Goal: Task Accomplishment & Management: Manage account settings

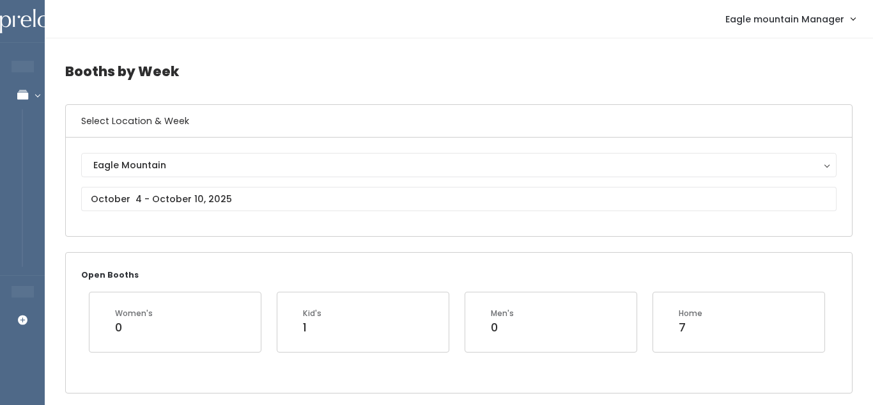
scroll to position [0, 257]
click at [295, 198] on input "text" at bounding box center [459, 199] width 756 height 24
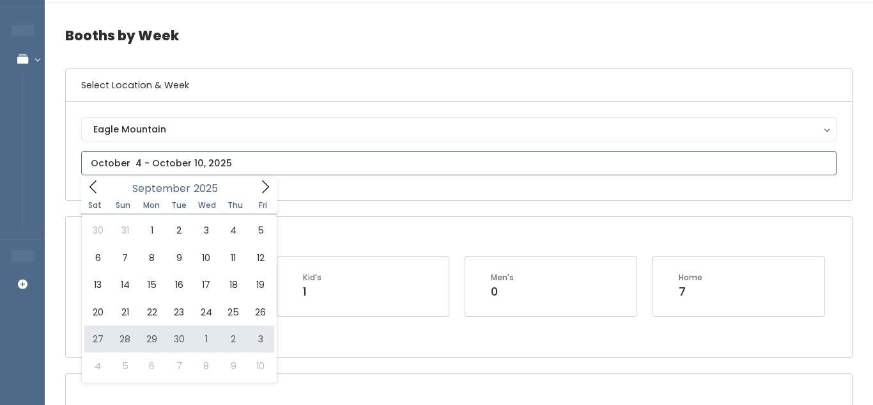
scroll to position [38, 0]
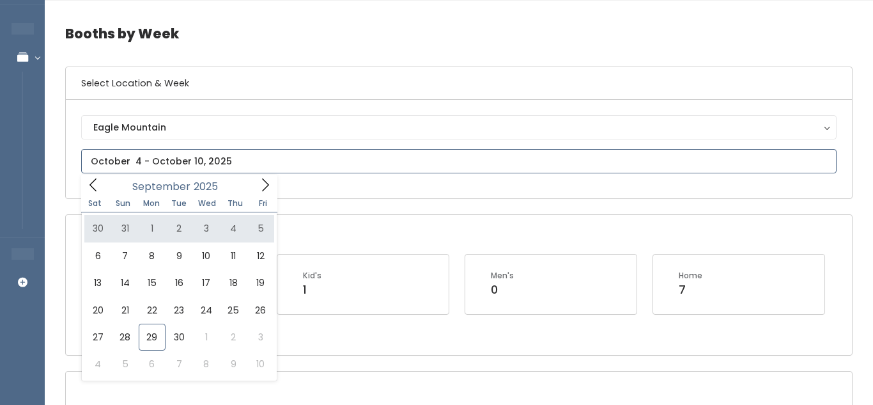
click at [262, 178] on icon at bounding box center [265, 185] width 14 height 14
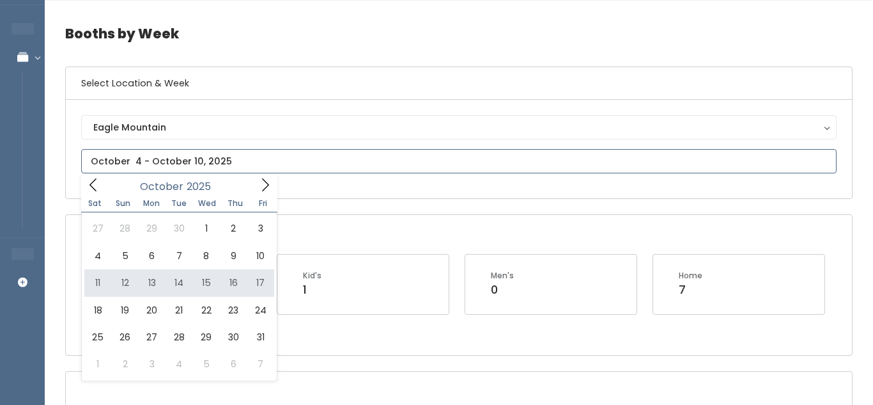
type input "October 11 to October 17"
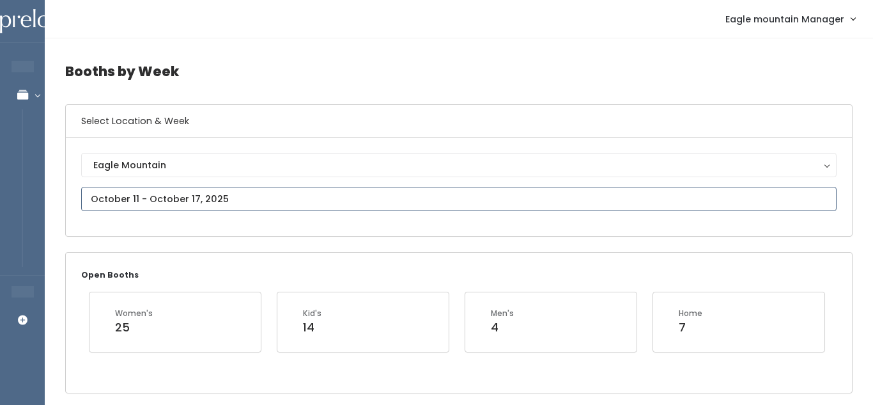
click at [364, 204] on input "text" at bounding box center [459, 199] width 756 height 24
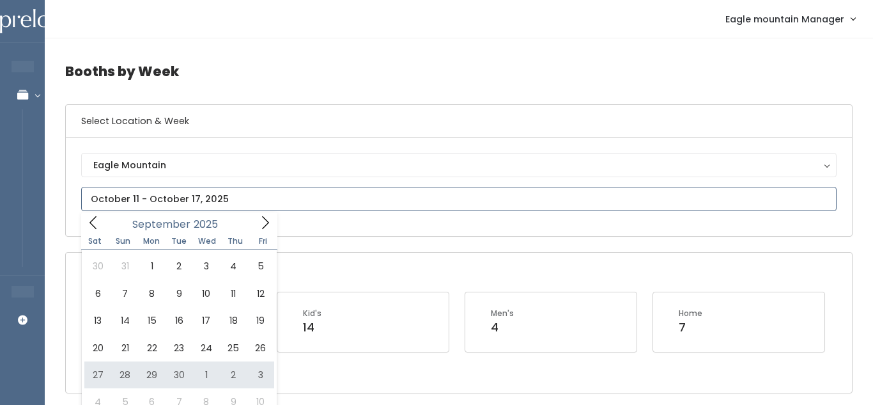
type input "September 27 to October 3"
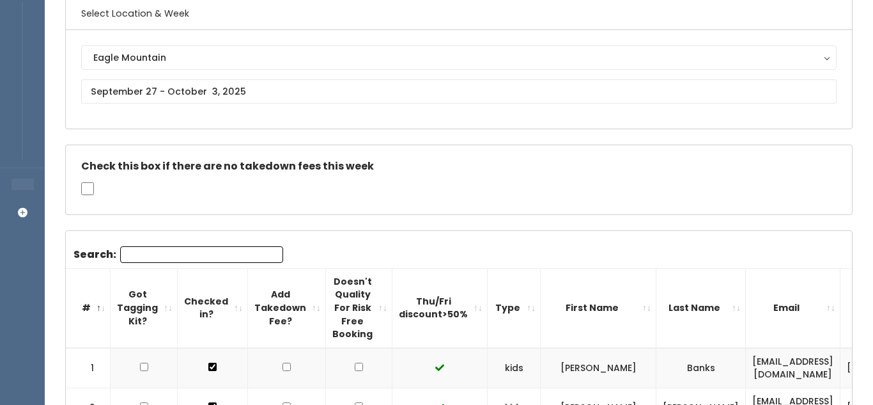
scroll to position [106, 0]
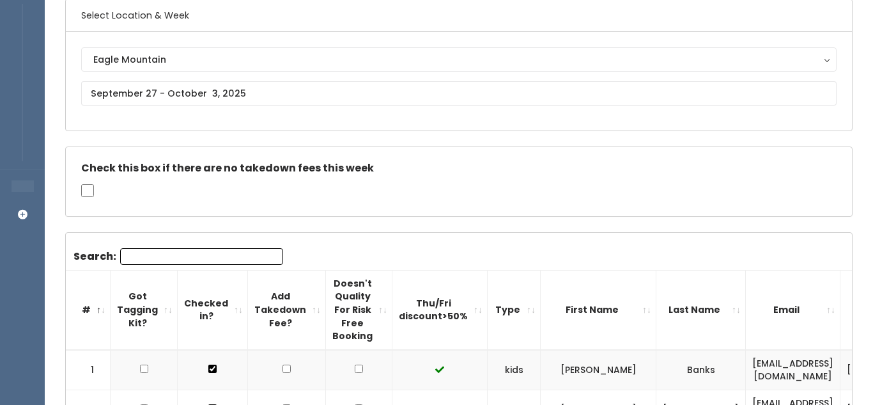
click at [263, 257] on input "Search:" at bounding box center [201, 256] width 163 height 17
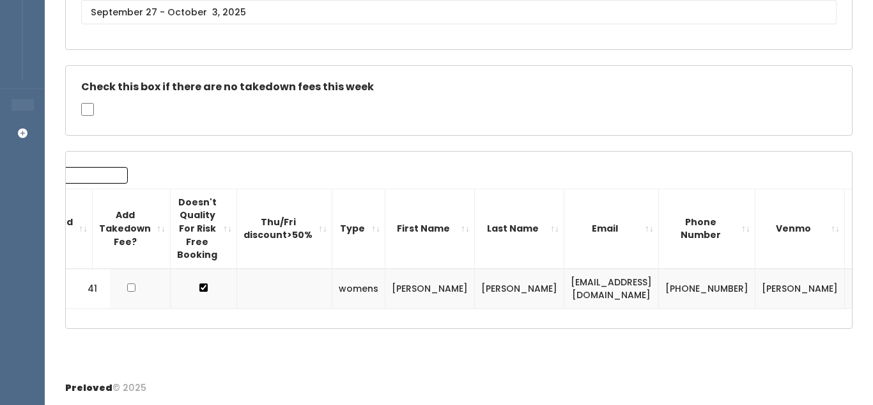
scroll to position [0, 0]
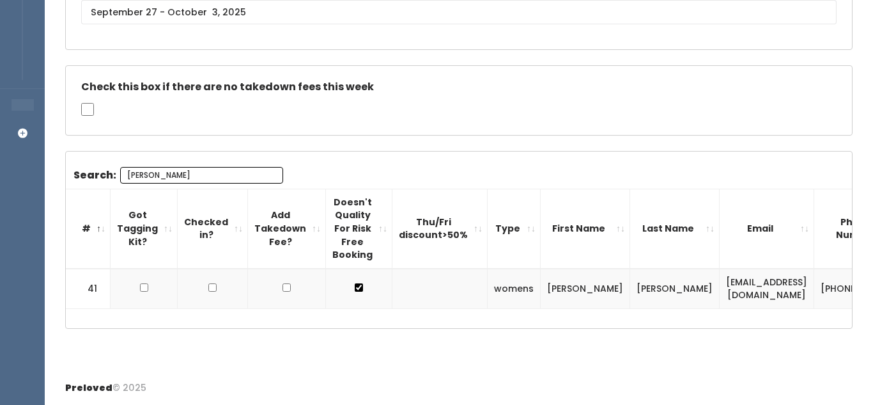
type input "Aubrey"
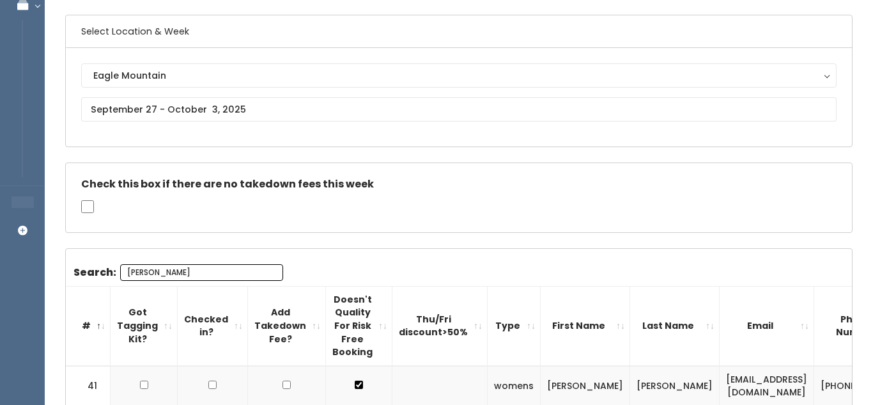
scroll to position [83, 0]
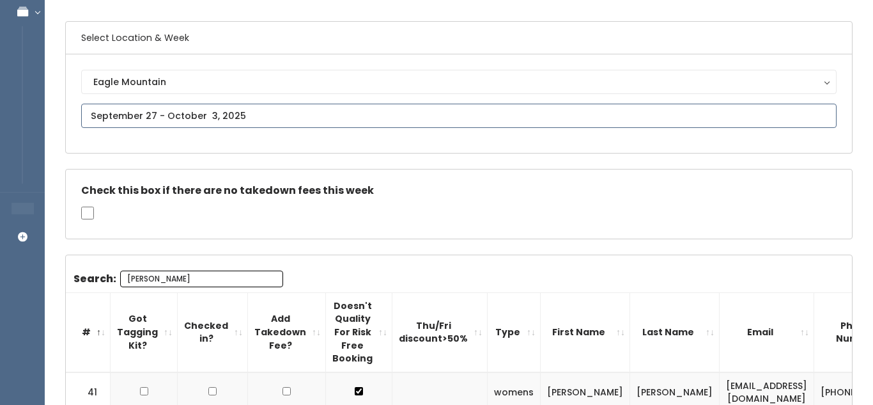
click at [291, 124] on input "text" at bounding box center [459, 116] width 756 height 24
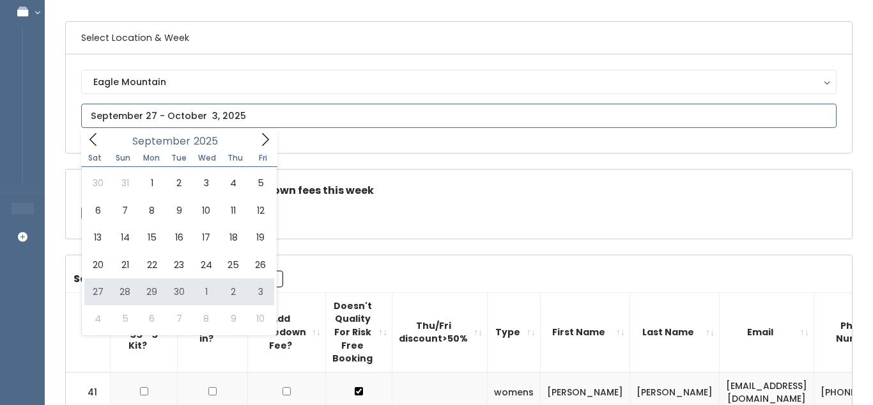
type input "September 27 to October 3"
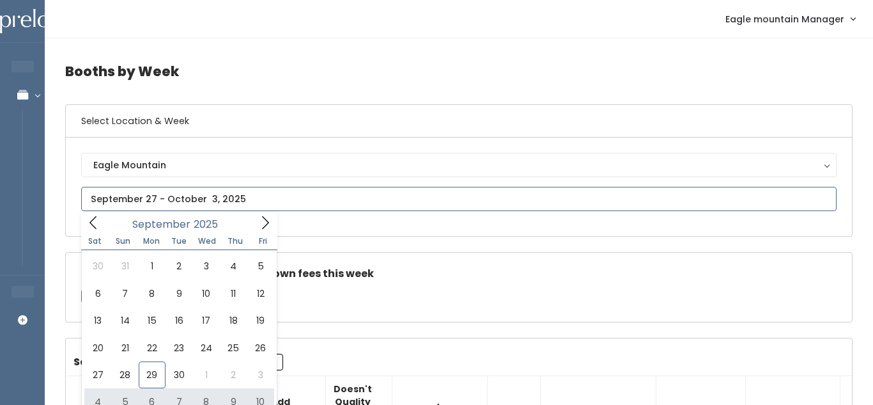
type input "October 4 to October 10"
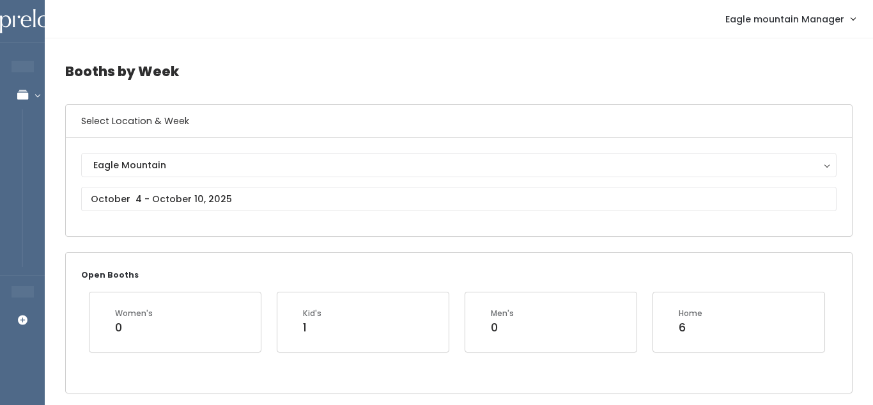
click at [286, 211] on div "Eagle Mountain Eagle Mountain" at bounding box center [459, 187] width 756 height 68
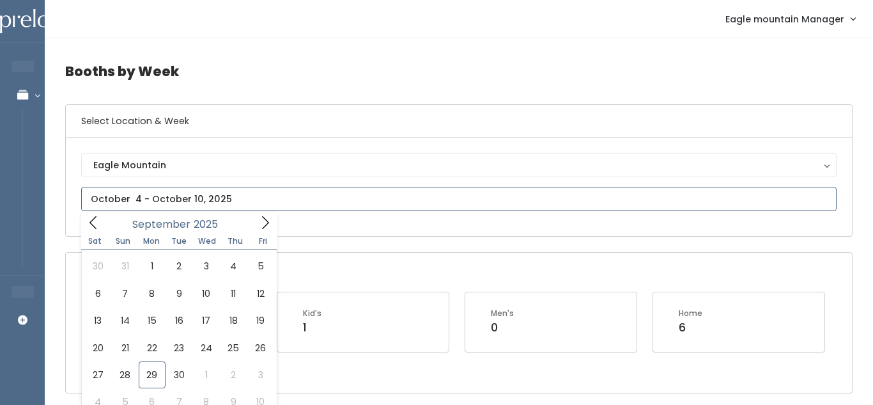
click at [287, 204] on input "text" at bounding box center [459, 199] width 756 height 24
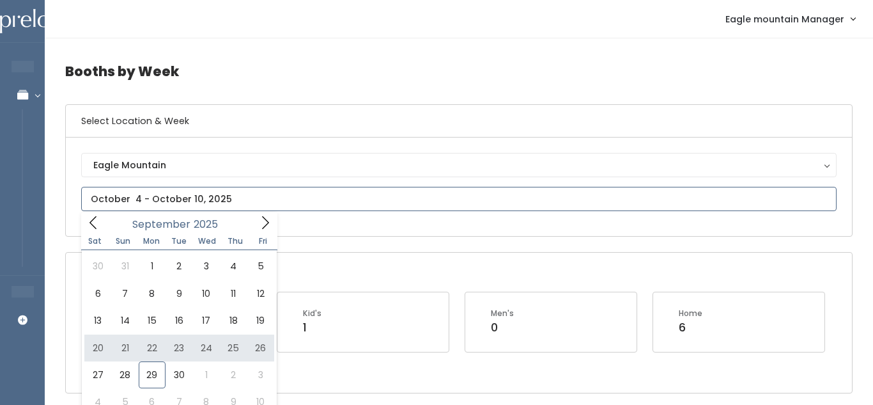
type input "September 20 to September 26"
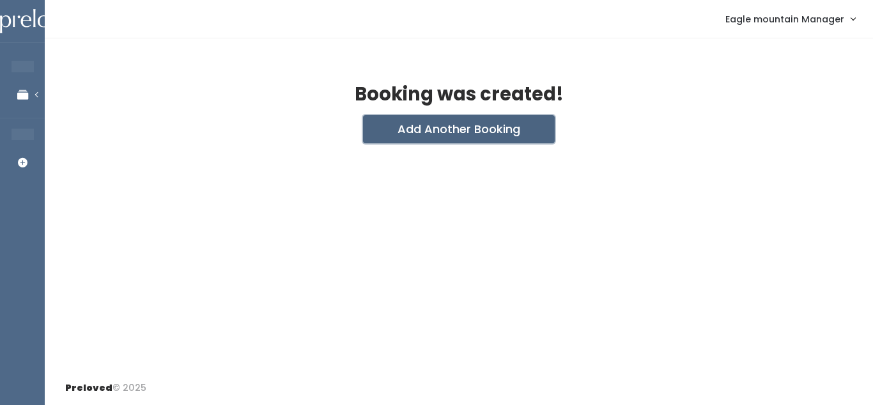
click at [386, 130] on button "Add Another Booking" at bounding box center [459, 129] width 192 height 28
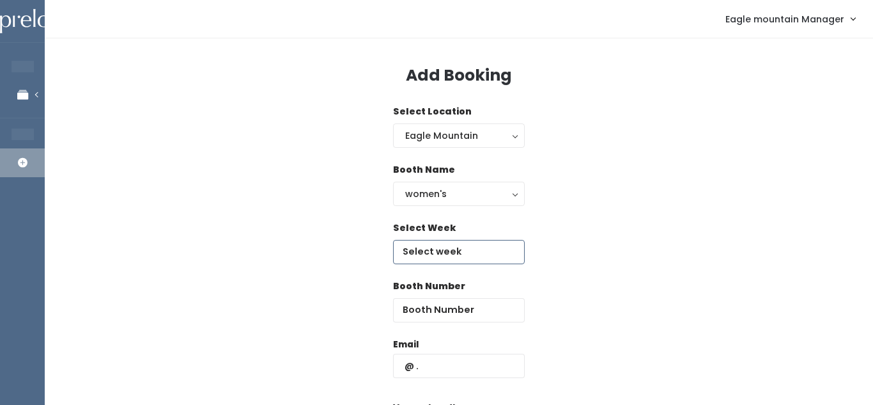
click at [467, 245] on input "text" at bounding box center [459, 252] width 132 height 24
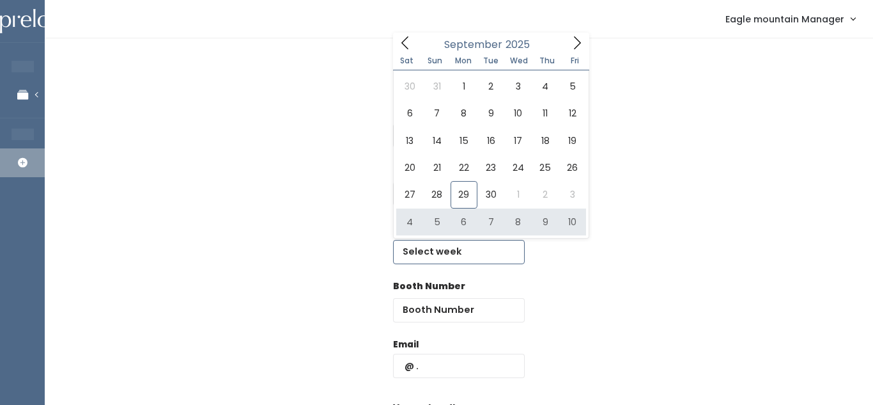
type input "[DATE] to [DATE]"
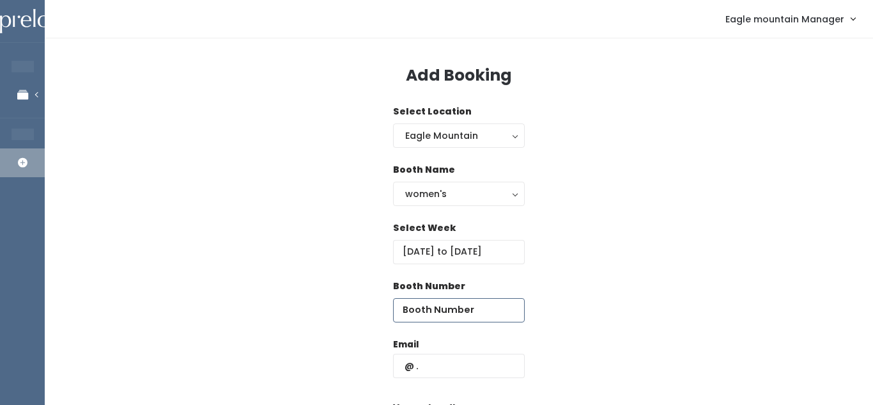
click at [428, 317] on input "number" at bounding box center [459, 310] width 132 height 24
type input "64"
click at [435, 364] on input "text" at bounding box center [459, 366] width 132 height 24
paste input "[EMAIL_ADDRESS][DOMAIN_NAME]"
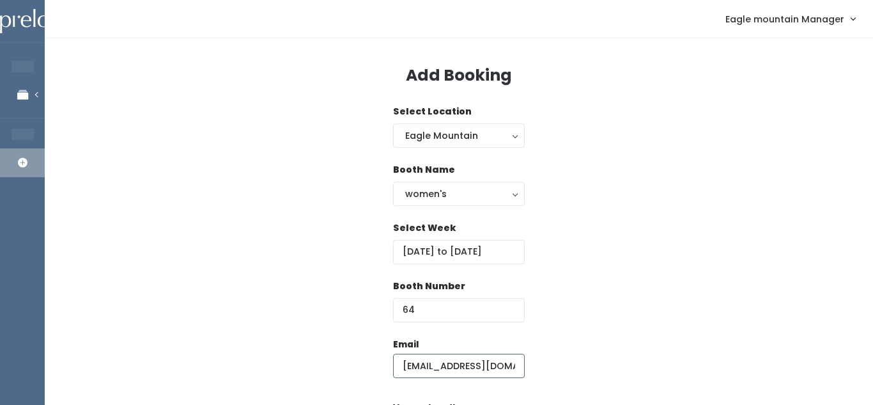
scroll to position [0, 79]
type input "[EMAIL_ADDRESS][DOMAIN_NAME]"
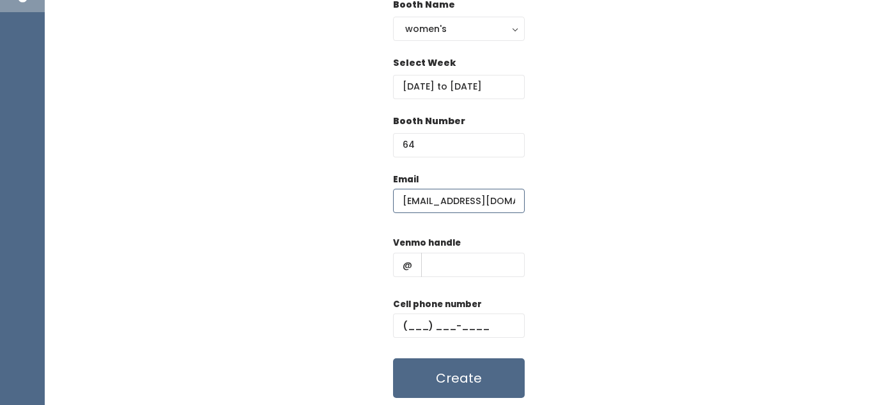
scroll to position [175, 0]
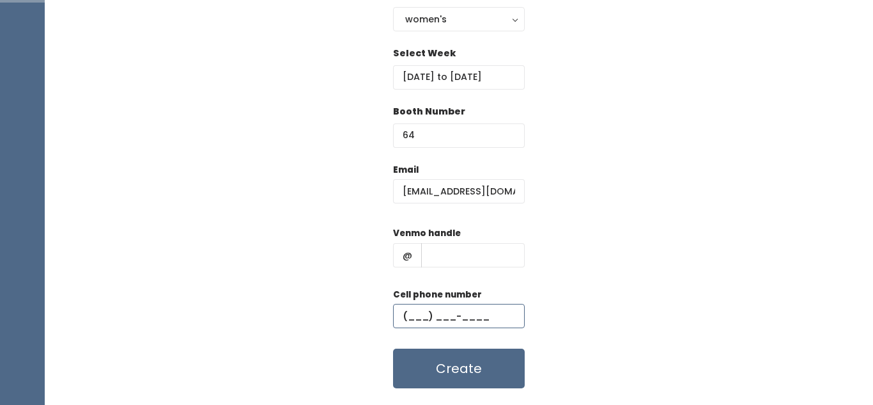
click at [446, 306] on input "text" at bounding box center [459, 316] width 132 height 24
paste input "(801) 663-3077"
type input "(801) 663-3077"
click at [437, 259] on input "text" at bounding box center [473, 255] width 104 height 24
paste input "aubrey-loveless"
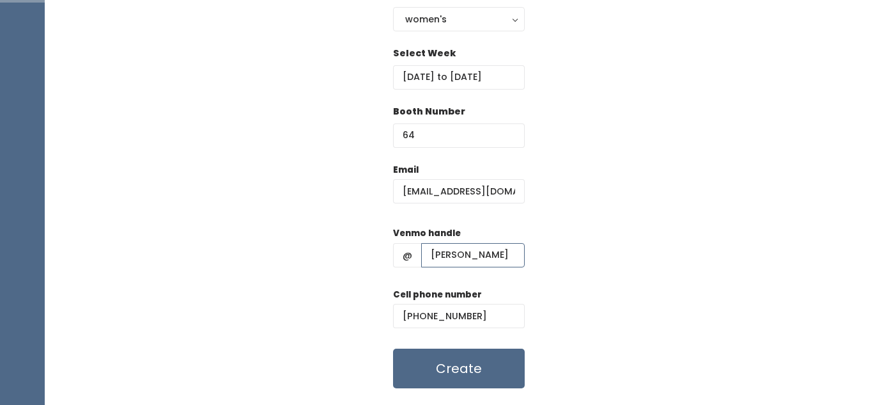
type input "aubrey-loveless"
click at [563, 293] on div "Email pierre.handcrafted.jewelry20@gmail.com Venmo handle @ aubrey-loveless Cel…" at bounding box center [459, 276] width 788 height 226
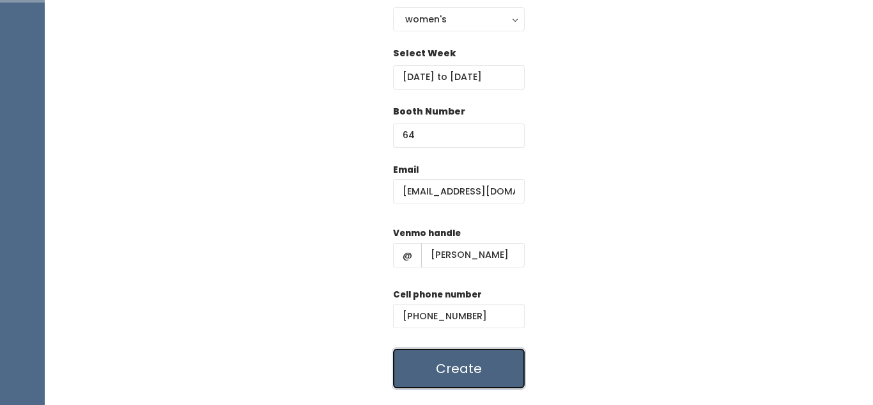
click at [436, 375] on button "Create" at bounding box center [459, 368] width 132 height 40
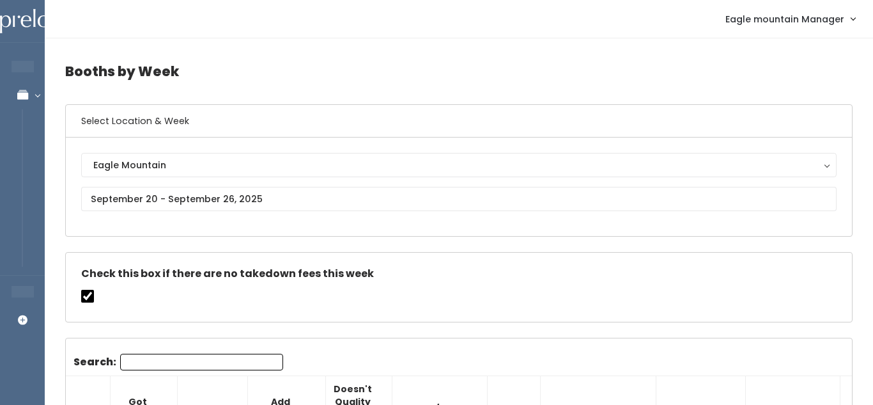
click at [173, 362] on input "Search:" at bounding box center [201, 362] width 163 height 17
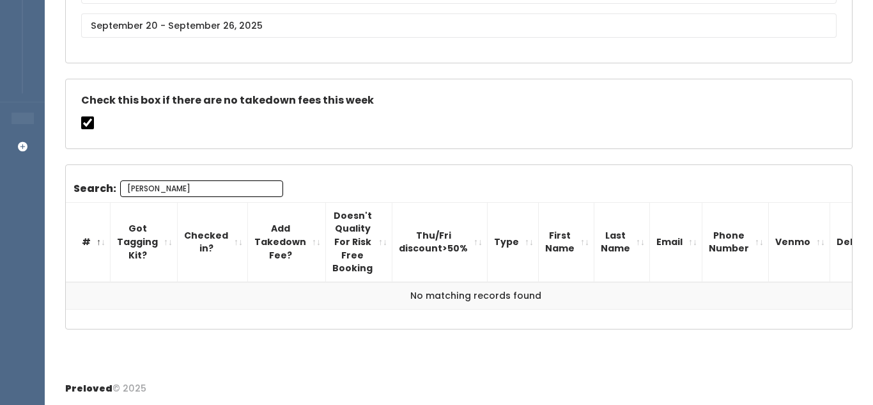
scroll to position [173, 0]
click at [240, 192] on input "[PERSON_NAME]" at bounding box center [201, 189] width 163 height 17
type input "Aub"
click at [303, 185] on div "Search: Aub # Got Tagging Kit? Checked in? Add Takedown Fee? Doesn't Quality Fo…" at bounding box center [459, 245] width 787 height 129
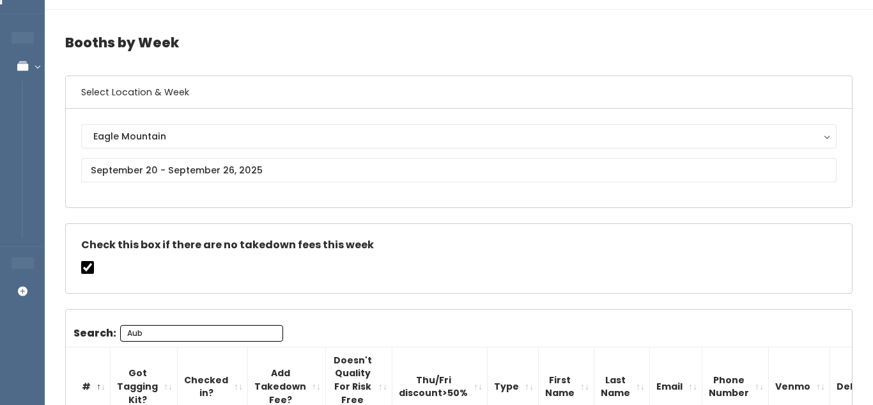
scroll to position [19, 0]
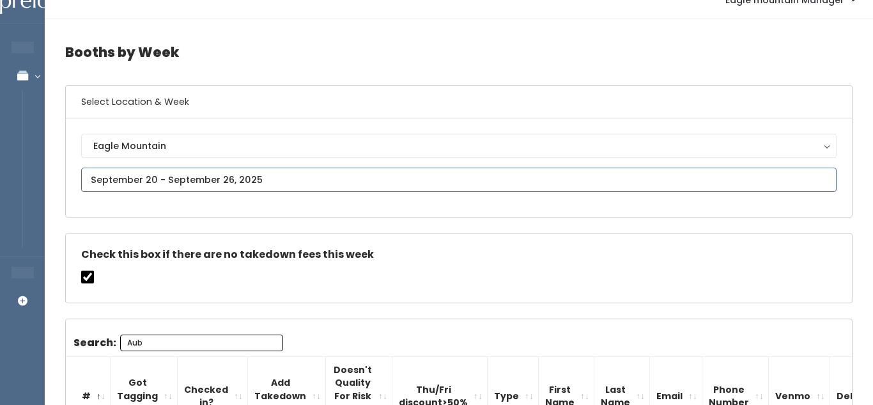
click at [304, 182] on input "text" at bounding box center [459, 180] width 756 height 24
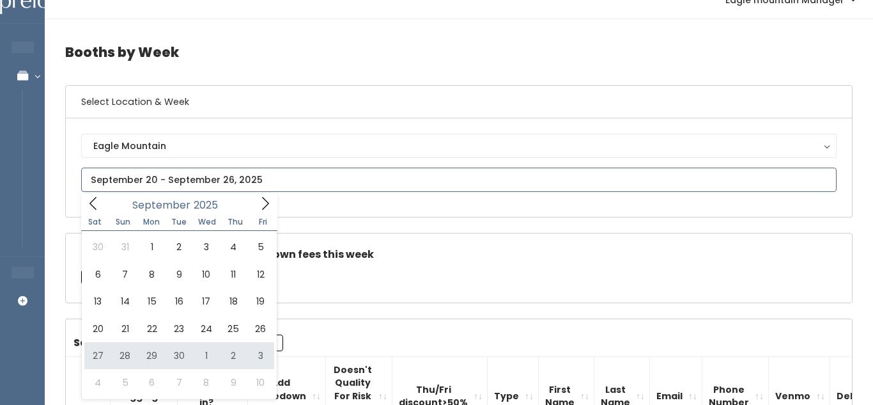
type input "September 27 to October 3"
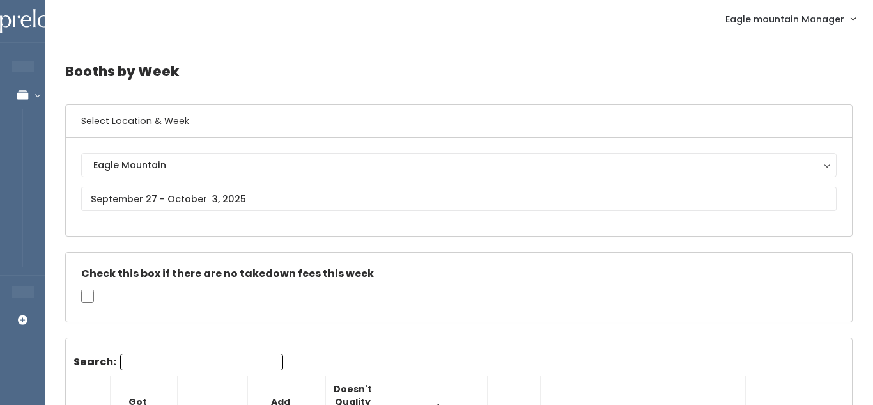
click at [186, 365] on input "Search:" at bounding box center [201, 362] width 163 height 17
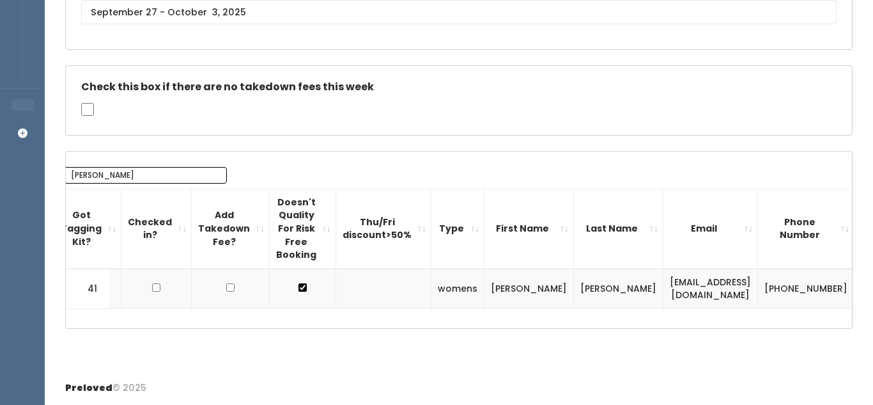
scroll to position [0, 63]
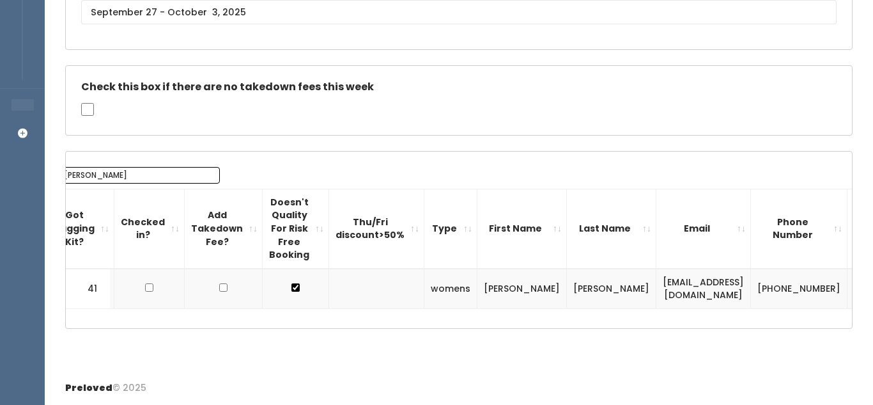
type input "aubrey"
drag, startPoint x: 574, startPoint y: 286, endPoint x: 762, endPoint y: 294, distance: 187.5
click at [751, 294] on td "pierre.handcrafted.jewelry20@gmail.com" at bounding box center [704, 289] width 95 height 40
copy td "pierre.handcrafted.jewelry20@gmail.com"
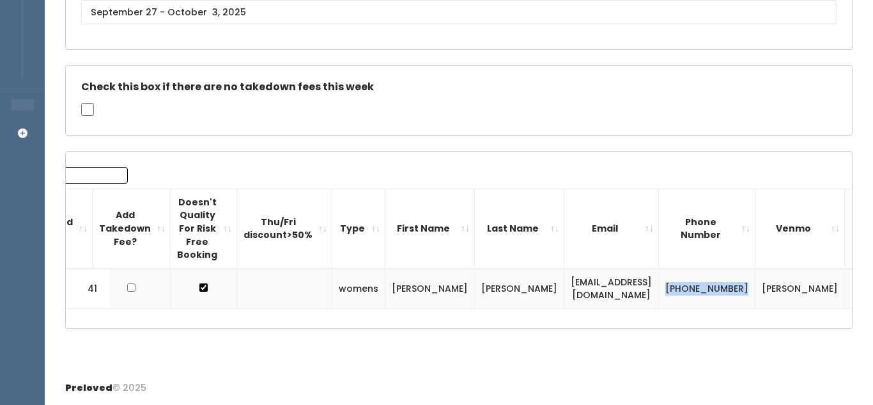
drag, startPoint x: 684, startPoint y: 283, endPoint x: 733, endPoint y: 307, distance: 54.3
click at [733, 307] on td "[PHONE_NUMBER]" at bounding box center [707, 289] width 97 height 40
copy td "[PHONE_NUMBER]"
drag, startPoint x: 752, startPoint y: 283, endPoint x: 793, endPoint y: 297, distance: 43.3
click at [793, 297] on td "[PERSON_NAME]" at bounding box center [801, 289] width 90 height 40
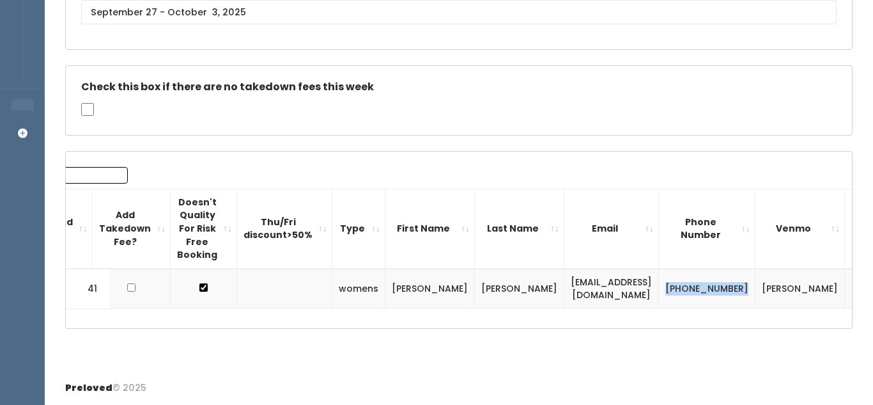
copy td "[PERSON_NAME]"
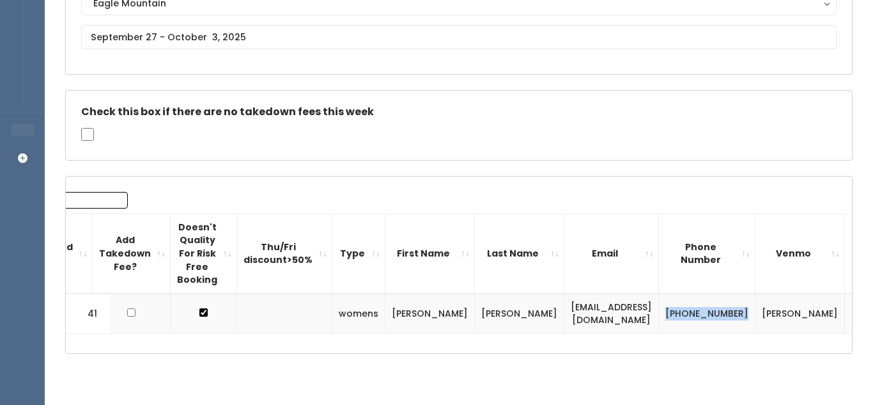
scroll to position [187, 0]
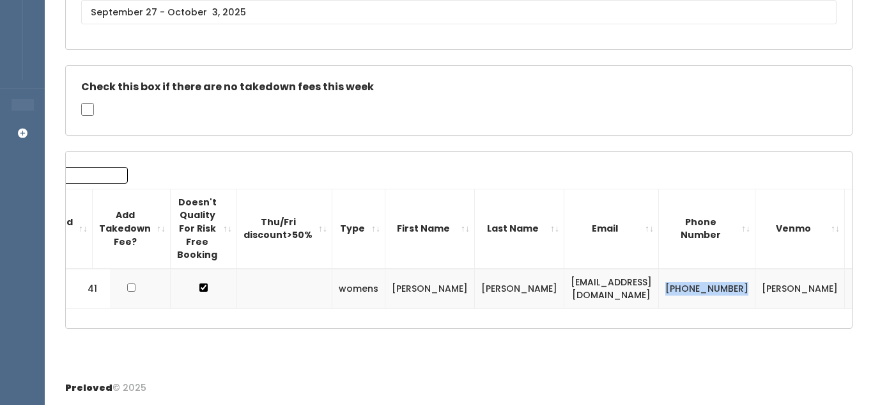
click at [860, 285] on button "button" at bounding box center [868, 288] width 17 height 17
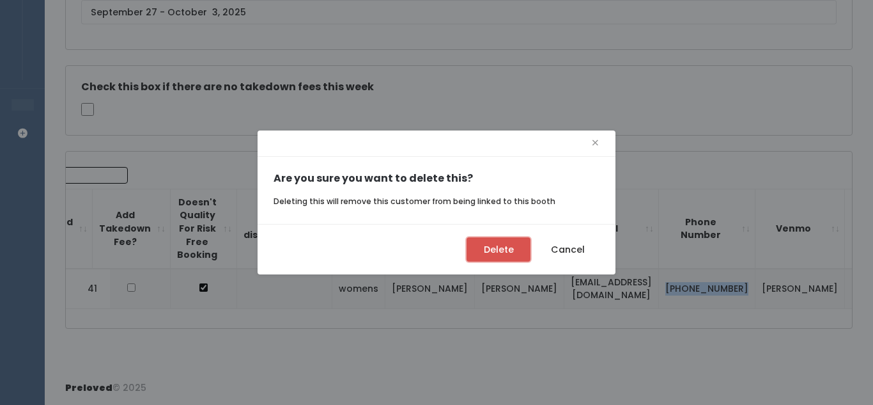
click at [481, 247] on button "Delete" at bounding box center [499, 249] width 64 height 24
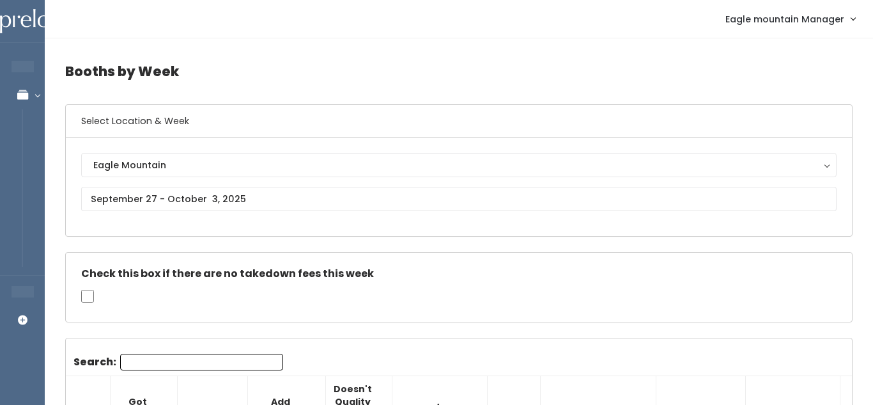
scroll to position [1, 0]
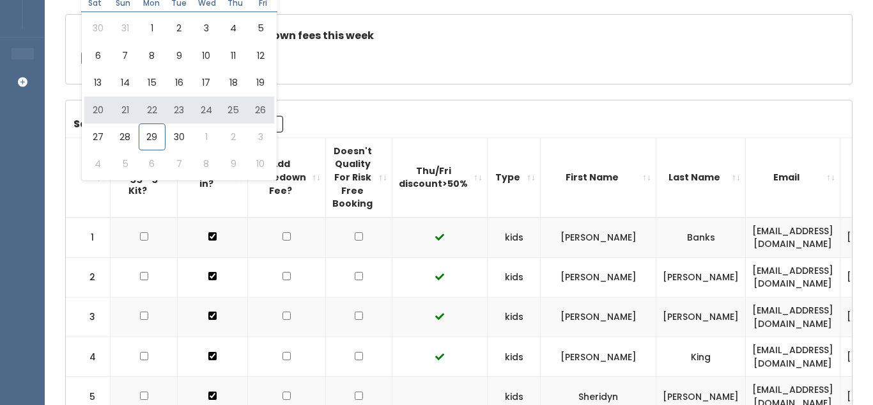
scroll to position [239, 0]
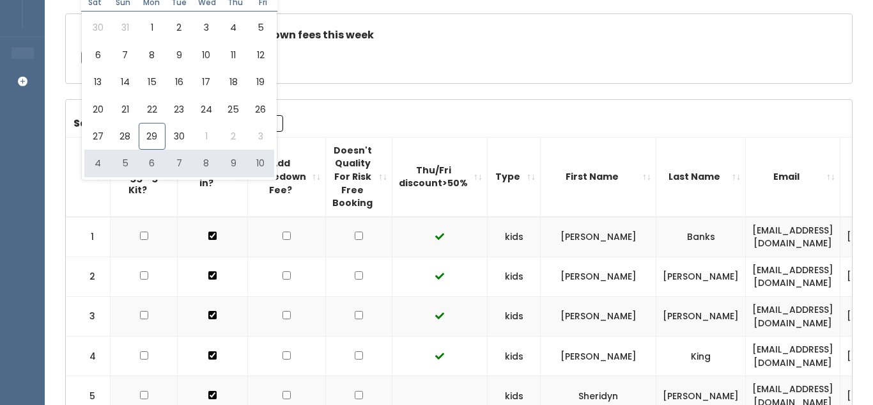
type input "October 4 to October 10"
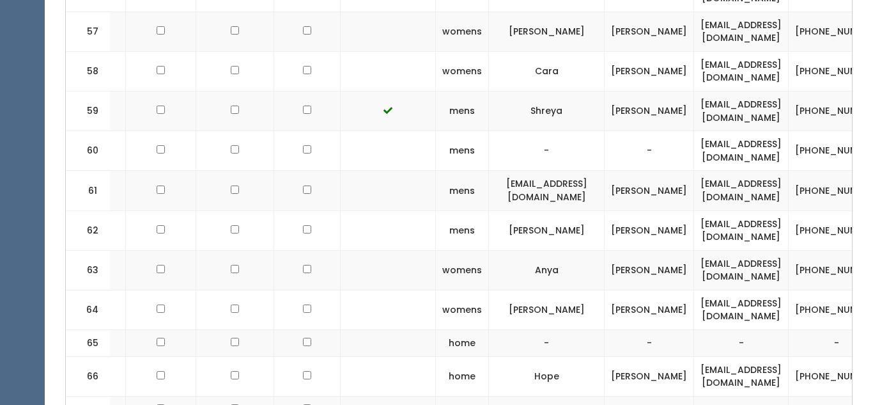
scroll to position [2881, 0]
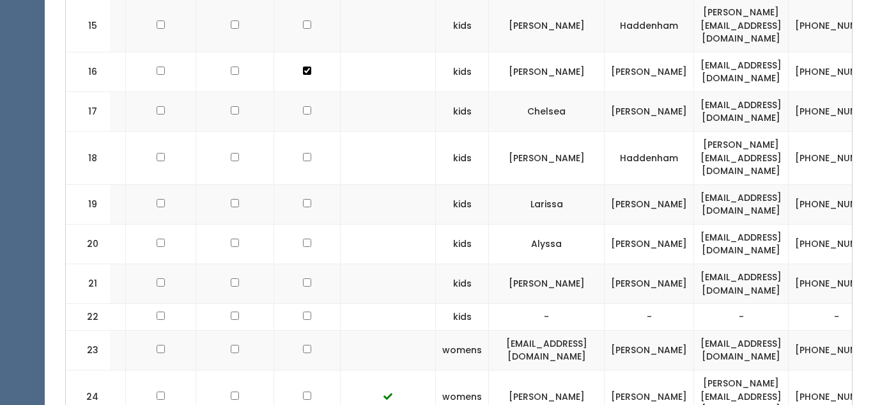
scroll to position [0, 0]
